Goal: Check status

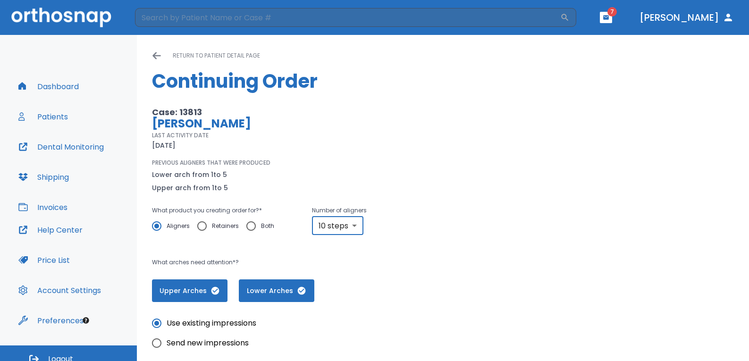
click at [55, 113] on button "Patients" at bounding box center [43, 116] width 61 height 23
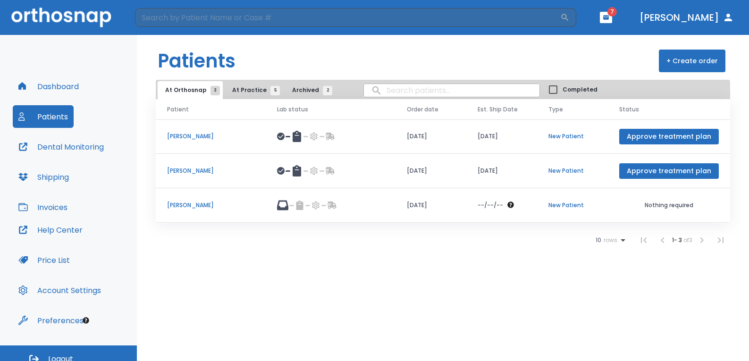
click at [240, 89] on span "At Practice 5" at bounding box center [253, 90] width 43 height 8
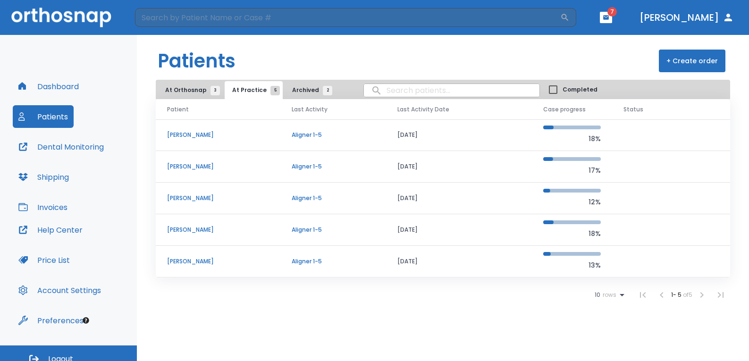
click at [419, 198] on td "[DATE]" at bounding box center [459, 199] width 146 height 32
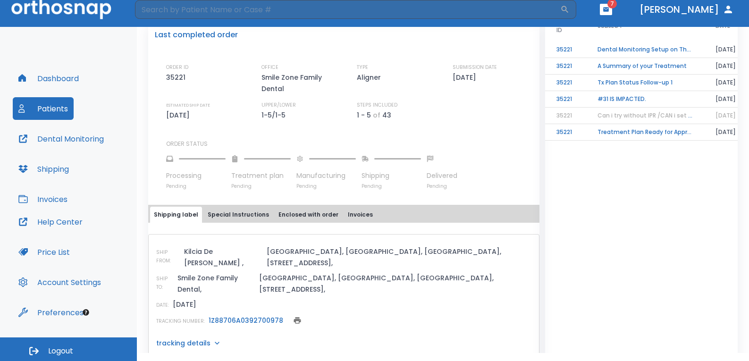
scroll to position [10, 0]
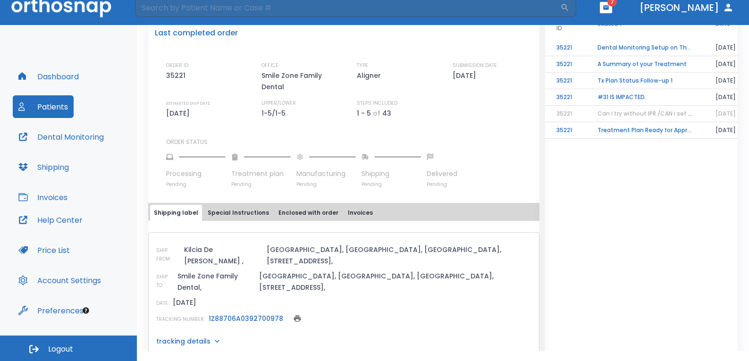
click at [265, 314] on link "1Z88706A0392700978" at bounding box center [246, 318] width 75 height 9
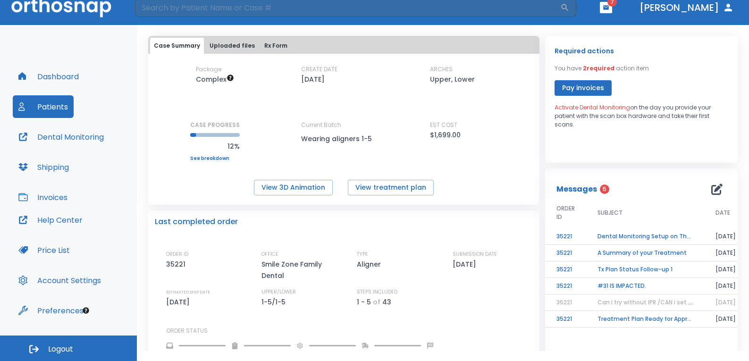
scroll to position [0, 0]
